Goal: Information Seeking & Learning: Learn about a topic

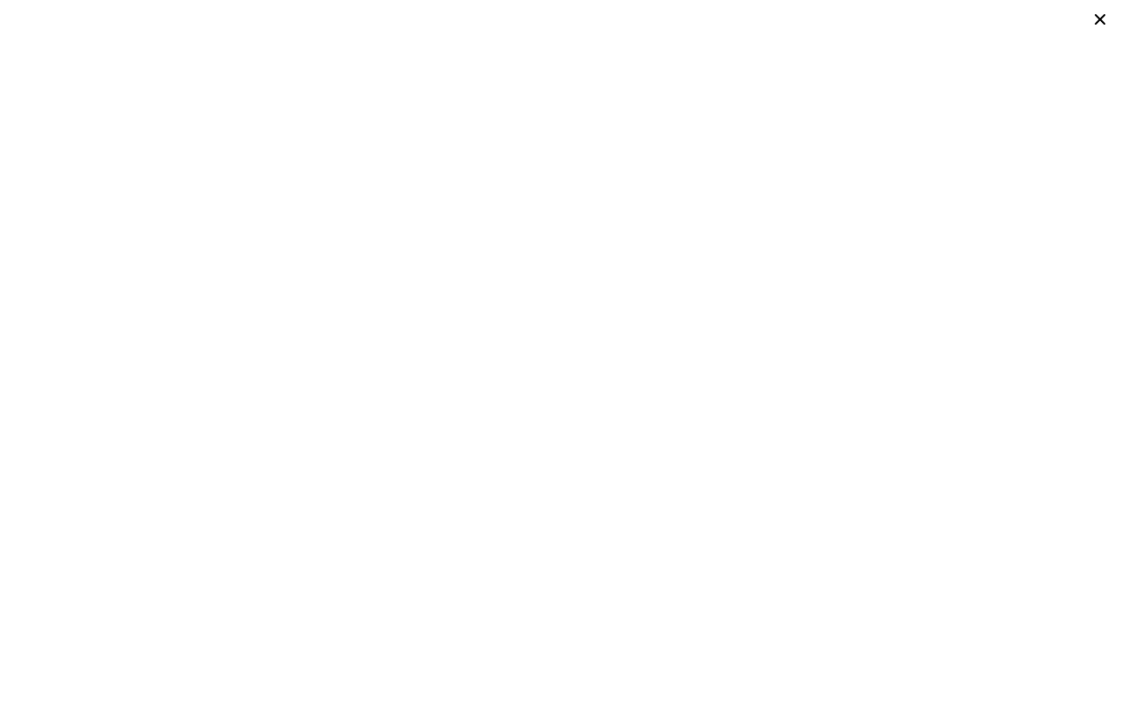
scroll to position [0, 1]
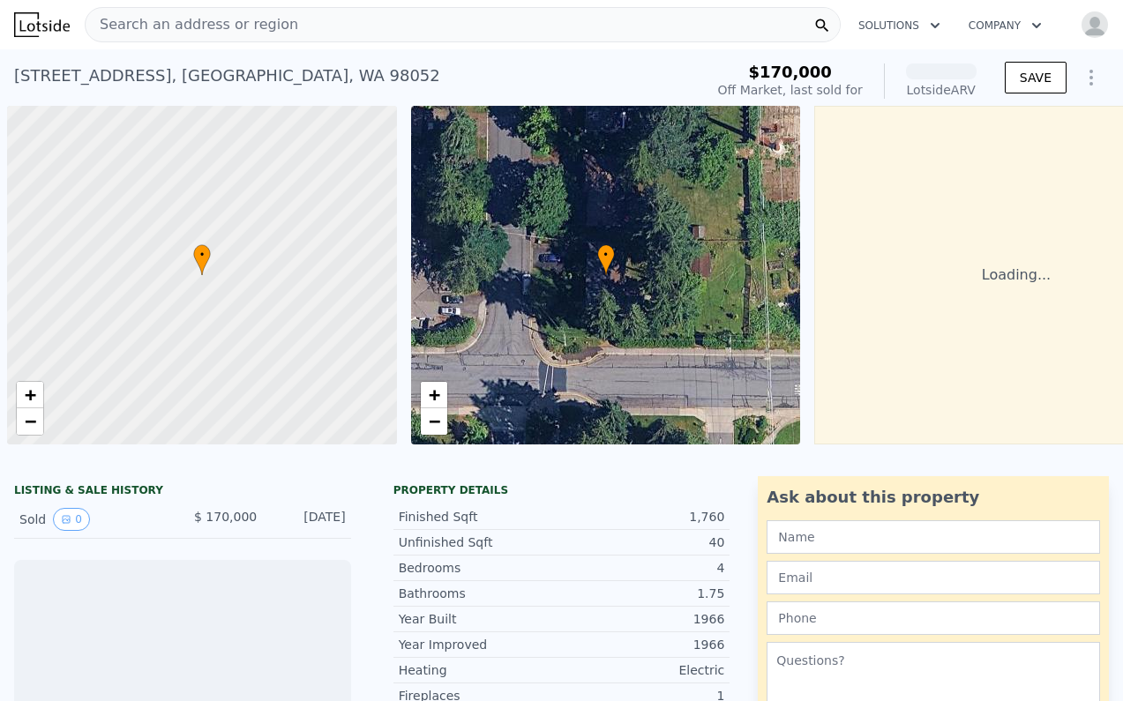
scroll to position [0, 95]
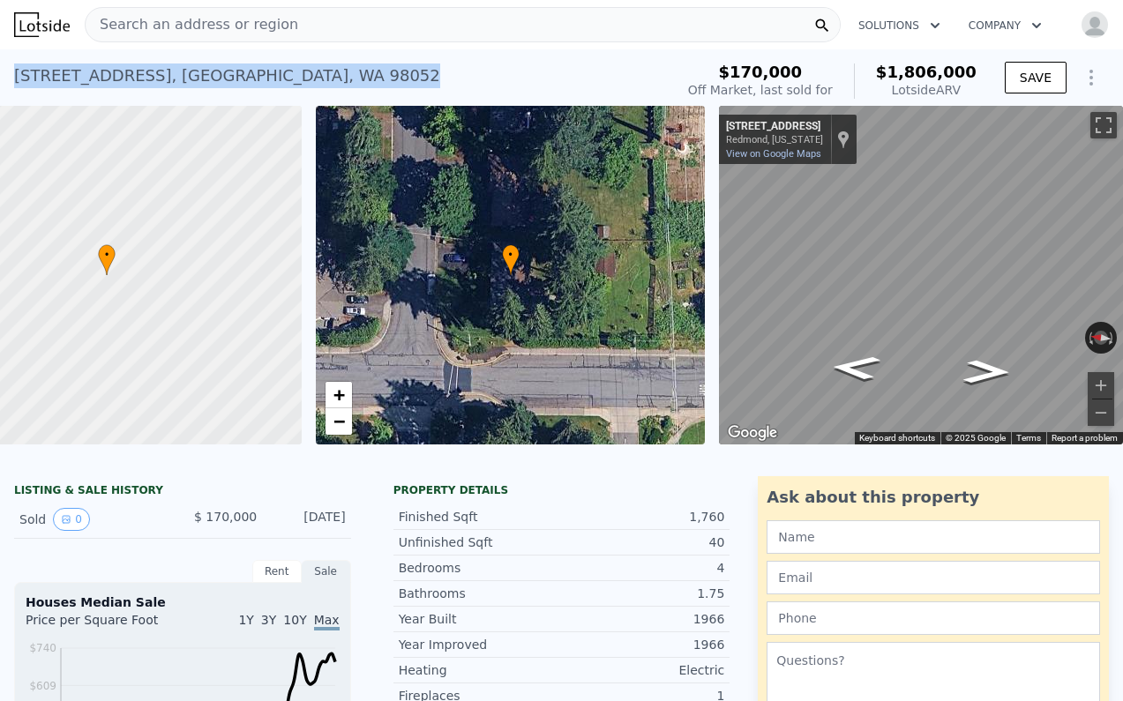
drag, startPoint x: 16, startPoint y: 79, endPoint x: 333, endPoint y: 71, distance: 316.8
click at [333, 71] on div "[STREET_ADDRESS] Sold [DATE] for $170k (~ARV $1.806m )" at bounding box center [340, 80] width 653 height 49
copy div "[STREET_ADDRESS] Sold [DATE] for $170k (~ARV $1.806m )"
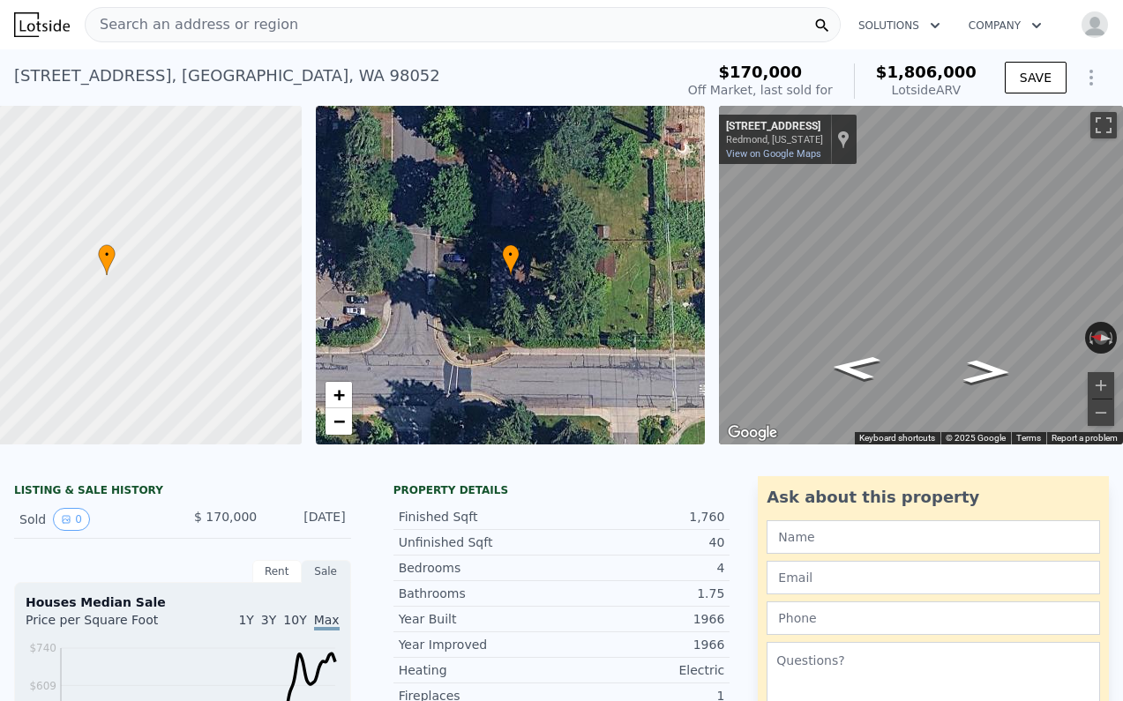
click at [273, 51] on div "[STREET_ADDRESS] Sold [DATE] for $170k (~ARV $1.806m ) $170,000 Off Market, las…" at bounding box center [561, 77] width 1123 height 56
click at [273, 26] on span "Search an address or region" at bounding box center [192, 24] width 213 height 21
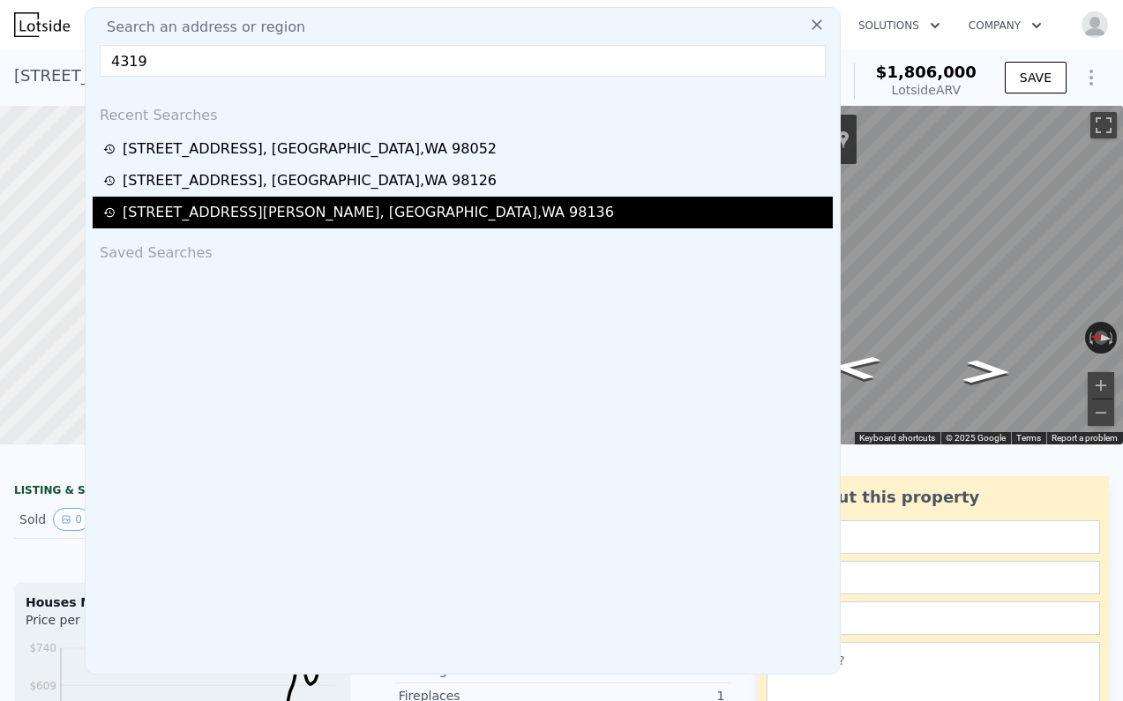
type input "4319"
click at [216, 217] on div "[STREET_ADDRESS][PERSON_NAME]" at bounding box center [368, 212] width 491 height 21
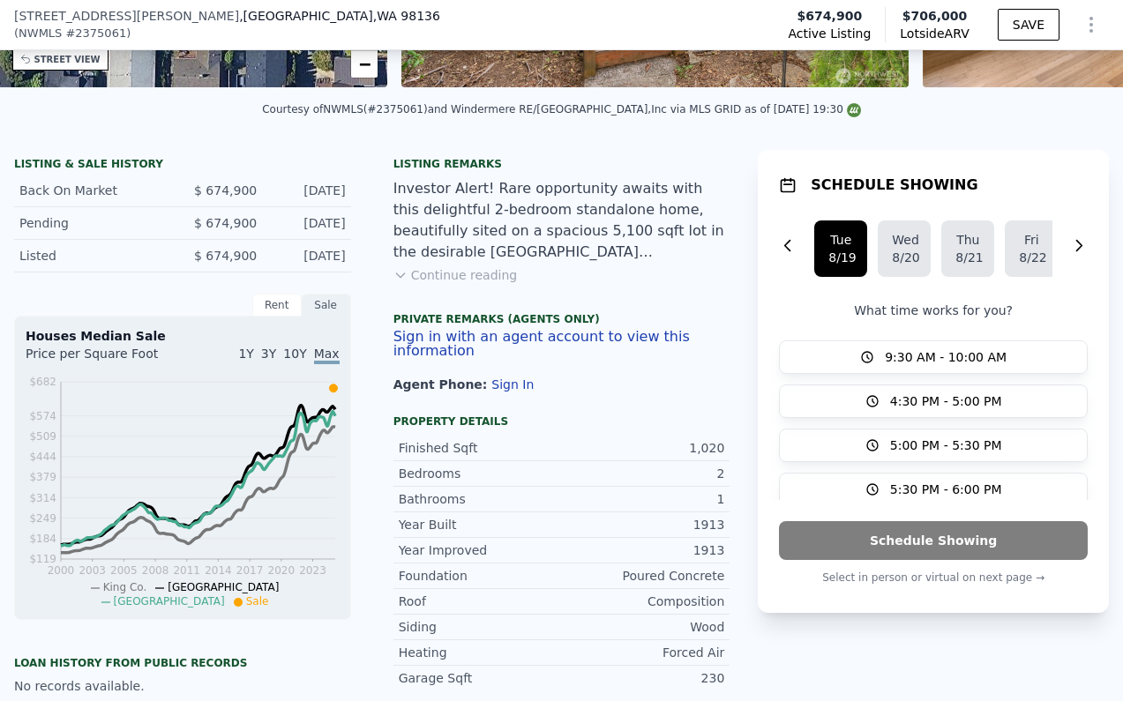
scroll to position [361, 0]
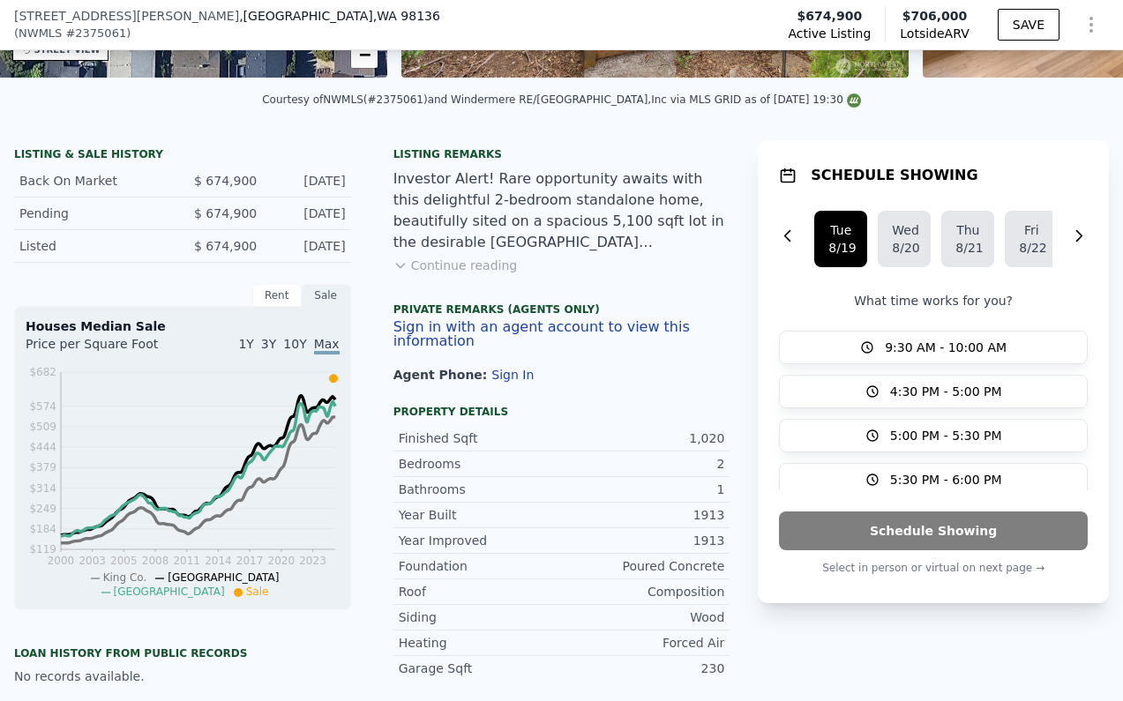
click at [265, 296] on div "Rent" at bounding box center [276, 295] width 49 height 23
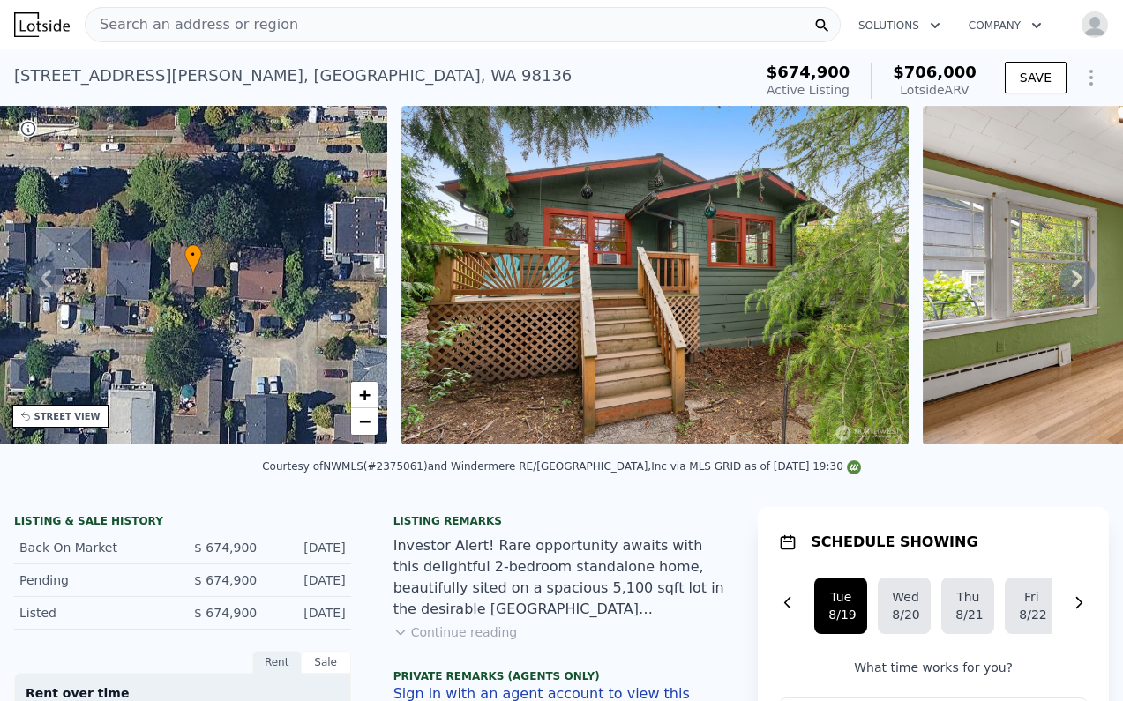
scroll to position [0, 0]
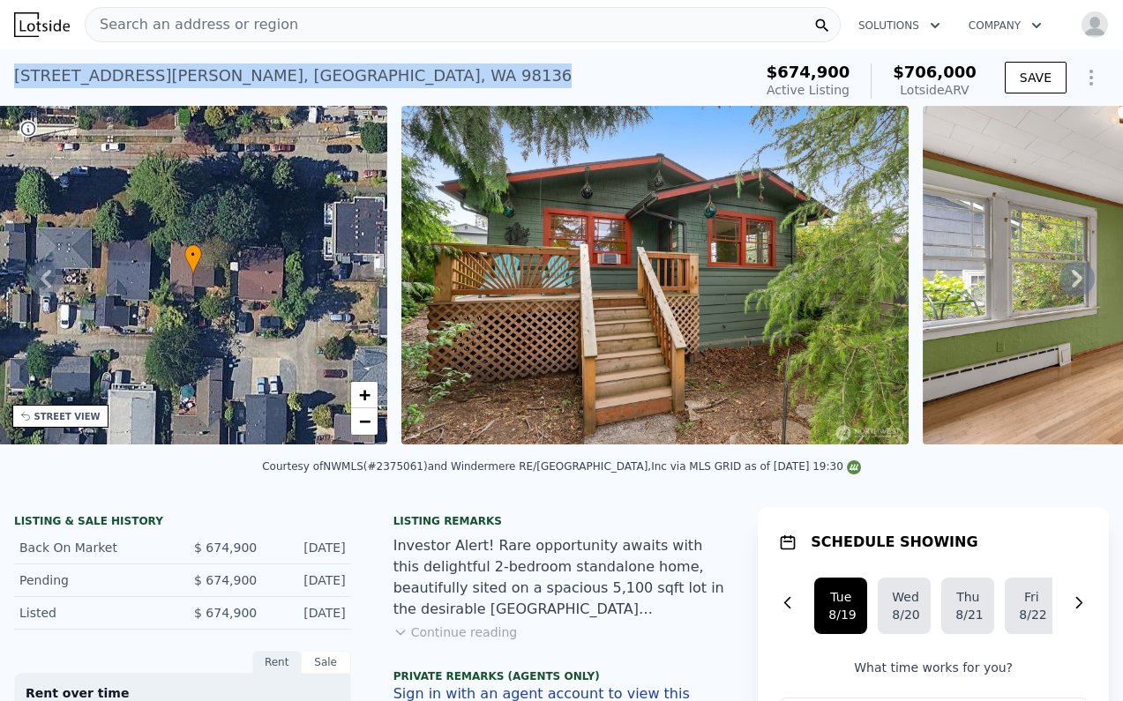
drag, startPoint x: 281, startPoint y: 77, endPoint x: 11, endPoint y: 57, distance: 269.8
click at [11, 57] on div "4319 SW Mills St , Seattle , WA 98136 Active at $674,900 (~ARV $706k ) $674,900…" at bounding box center [561, 77] width 1123 height 56
copy div "4319 SW Mills St , Seattle , WA 98136"
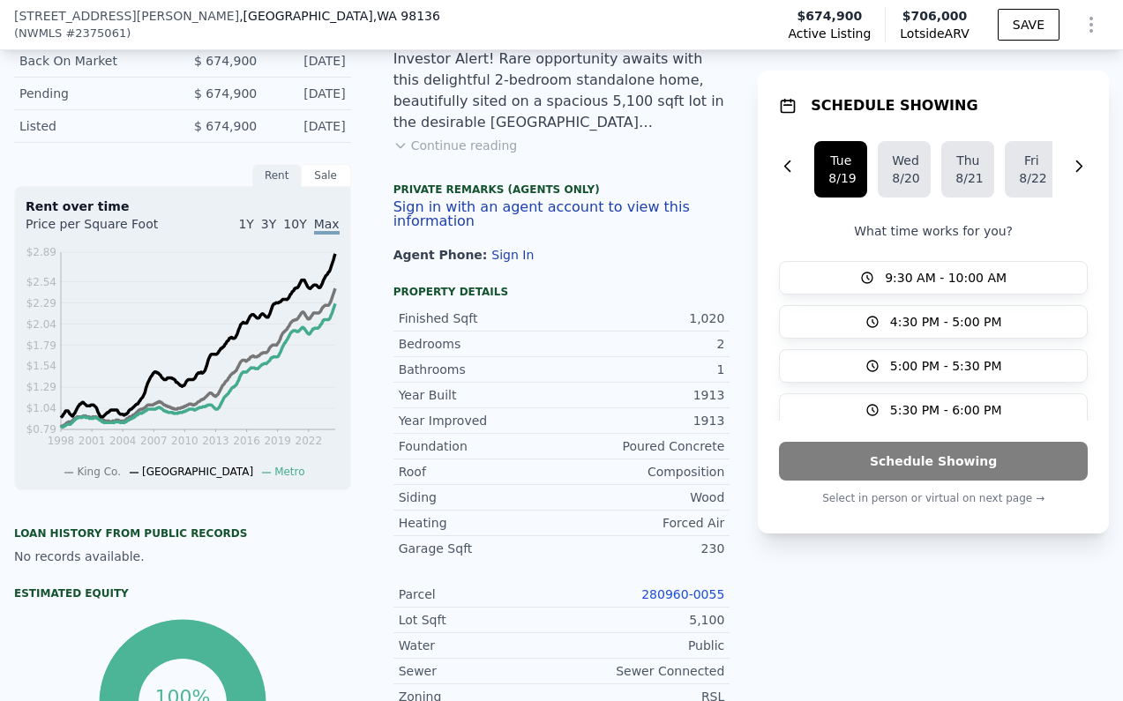
scroll to position [483, 0]
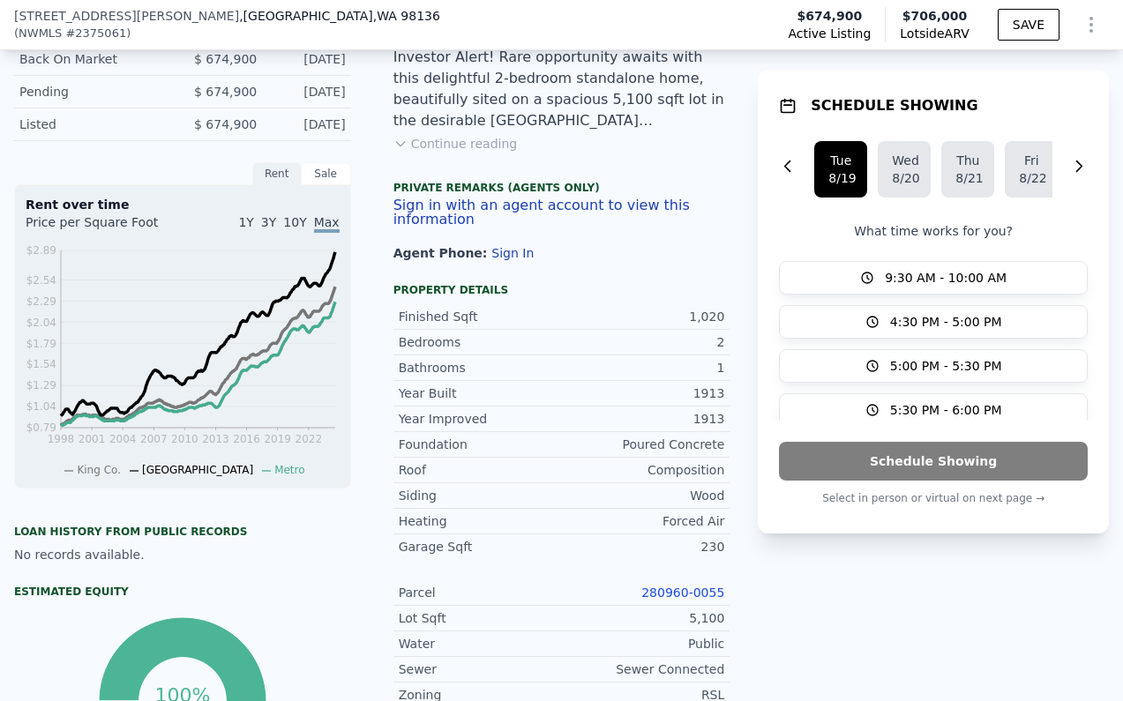
click at [286, 173] on div "Rent" at bounding box center [276, 173] width 49 height 23
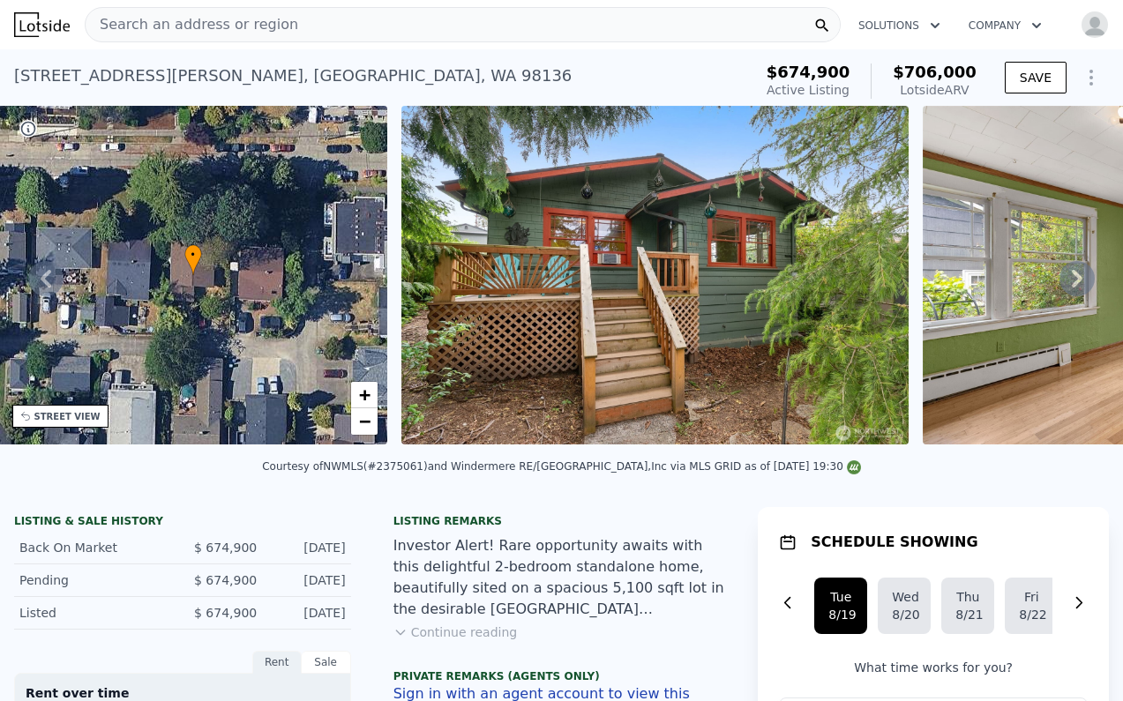
scroll to position [0, 0]
click at [282, 32] on div "Search an address or region" at bounding box center [463, 24] width 756 height 35
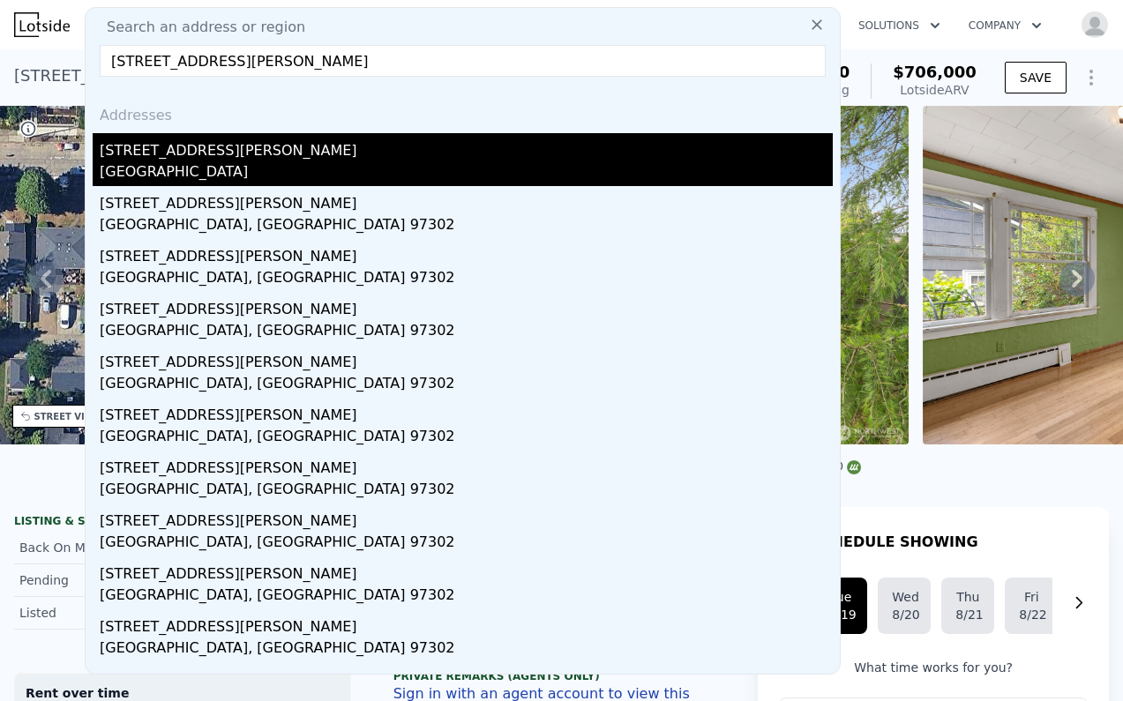
type input "395 S Wilson St, Salem, OR 97302"
click at [233, 170] on div "Marion County, OR 97302" at bounding box center [466, 173] width 733 height 25
